Goal: Check status: Check status

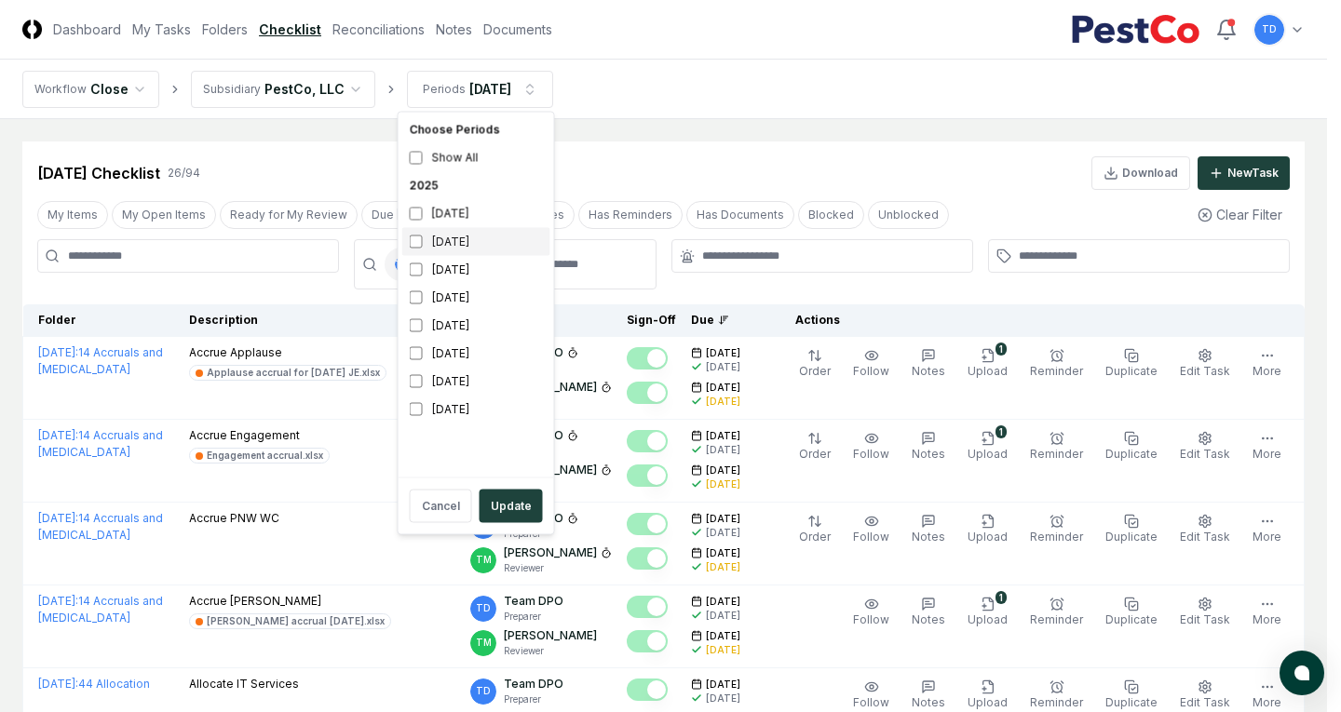
click at [433, 237] on div "[DATE]" at bounding box center [476, 242] width 148 height 28
click at [427, 214] on div "[DATE]" at bounding box center [476, 214] width 148 height 28
click at [510, 496] on button "Update" at bounding box center [511, 507] width 63 height 34
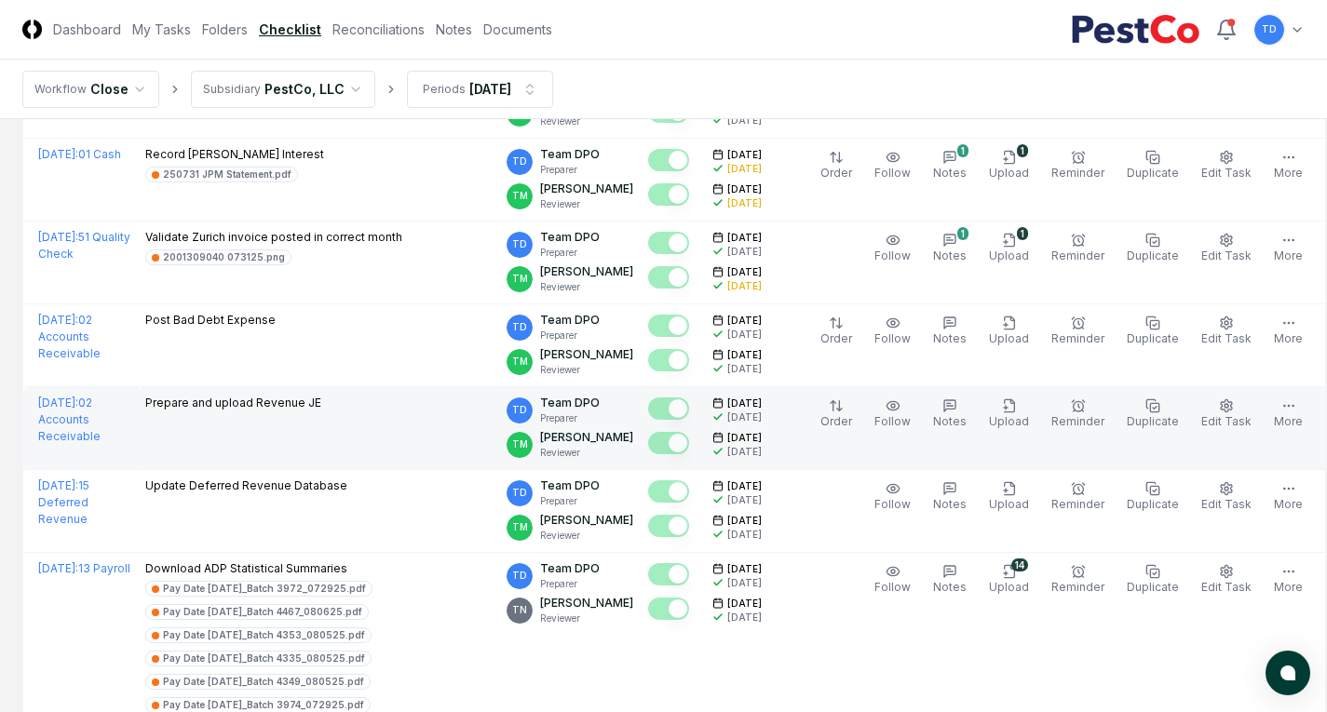
scroll to position [1387, 0]
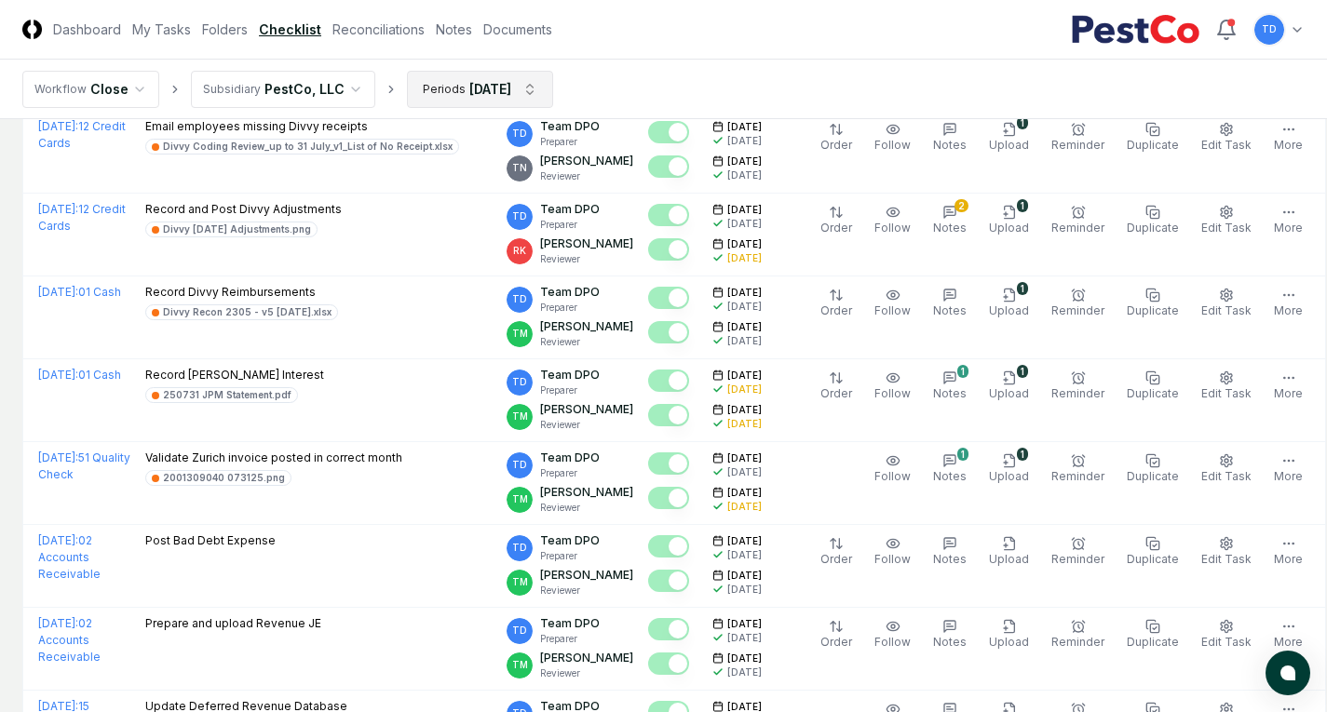
click at [499, 94] on html "CloseCore Dashboard My Tasks Folders Checklist Reconciliations Notes Documents …" at bounding box center [663, 80] width 1327 height 2935
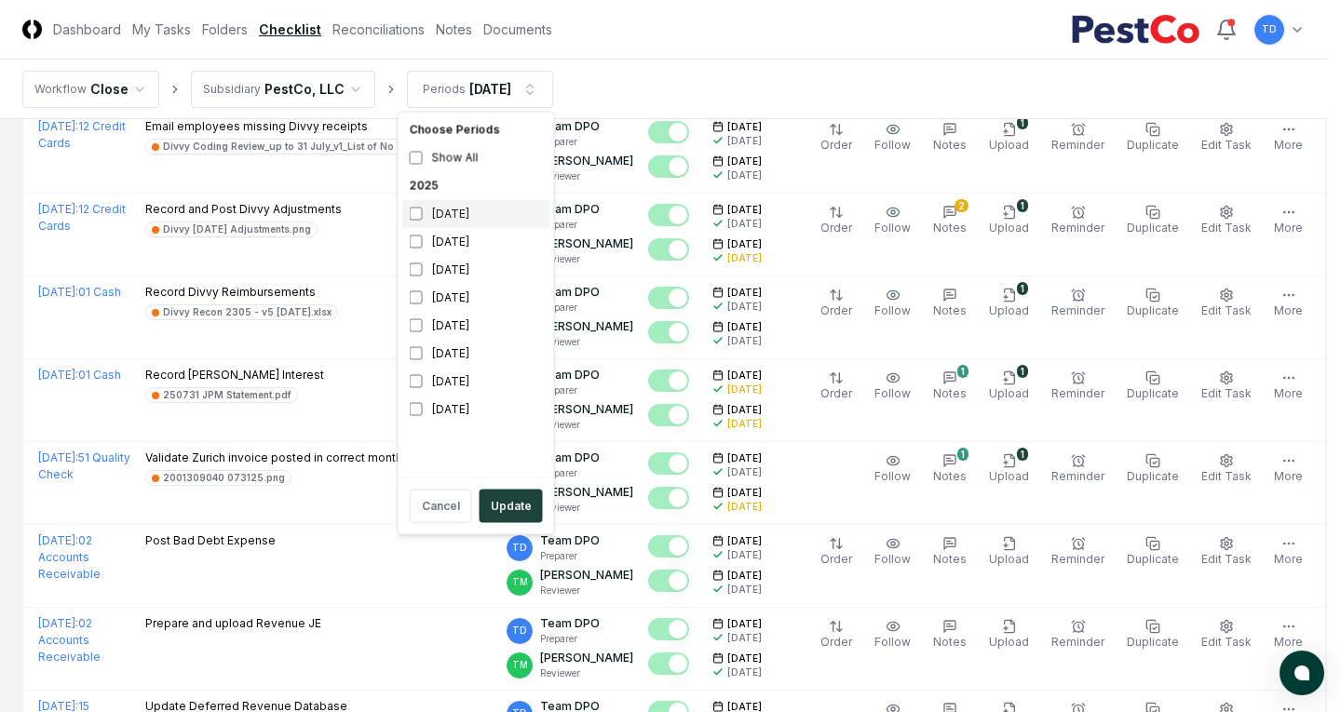
click at [455, 210] on div "[DATE]" at bounding box center [476, 214] width 148 height 28
click at [442, 234] on div "[DATE]" at bounding box center [476, 242] width 148 height 28
click at [511, 498] on button "Update" at bounding box center [511, 507] width 63 height 34
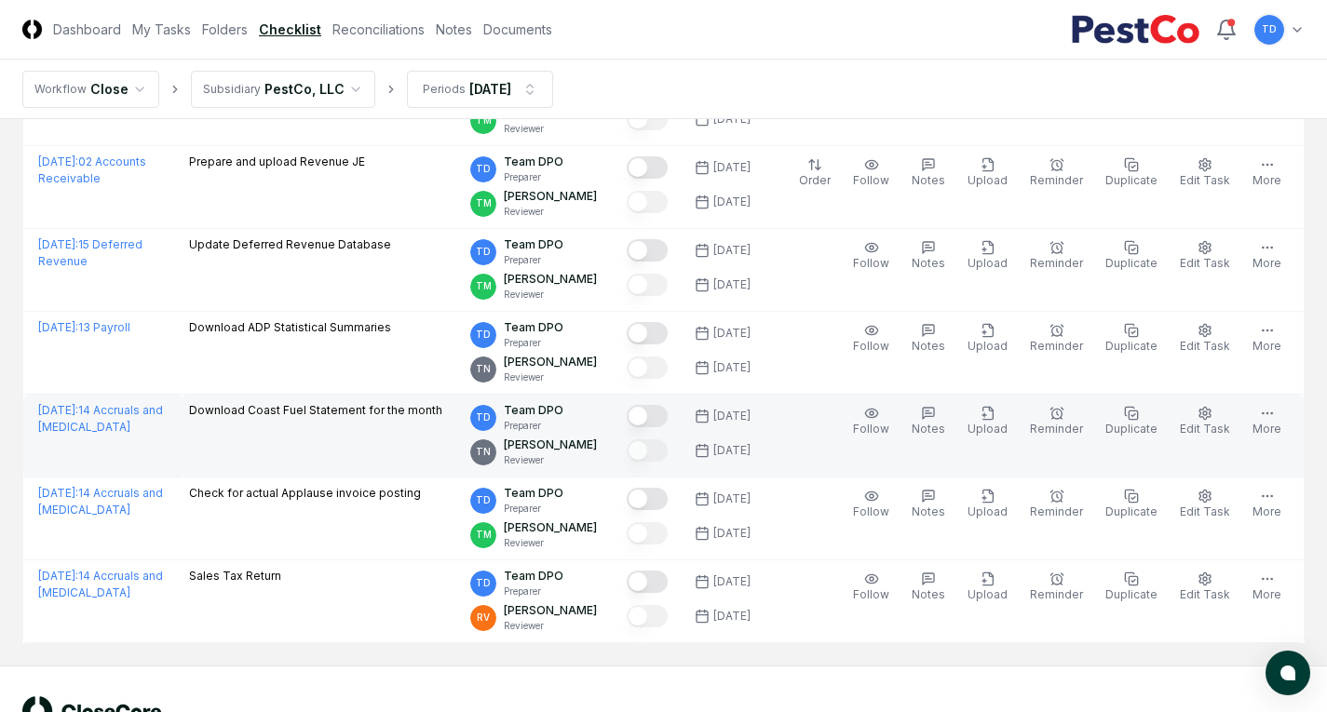
scroll to position [1863, 0]
